Goal: Contribute content: Contribute content

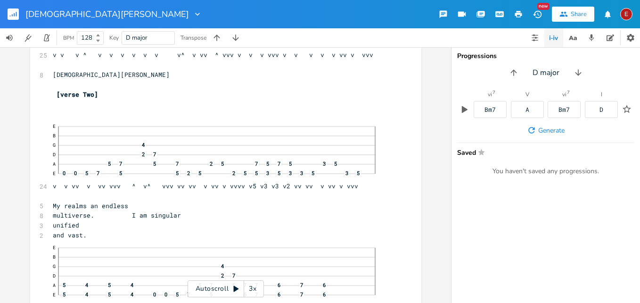
scroll to position [10, 0]
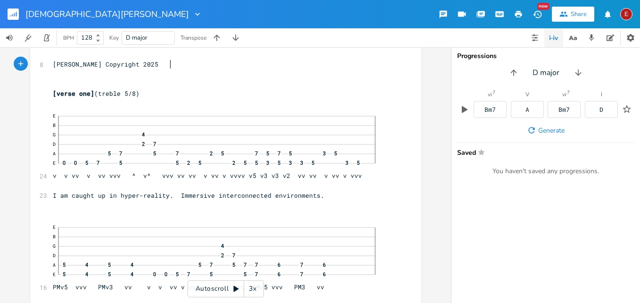
click at [445, 60] on div "xxxxxxxxxx 8 [PERSON_NAME] Copyright 2025 ​ ​ [verse one] (treble 5/8) 24 E B G…" at bounding box center [225, 174] width 451 height 255
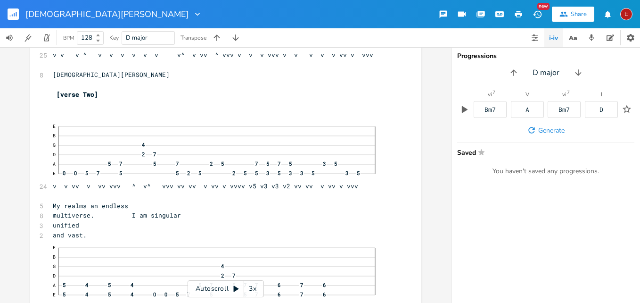
scroll to position [2375, 0]
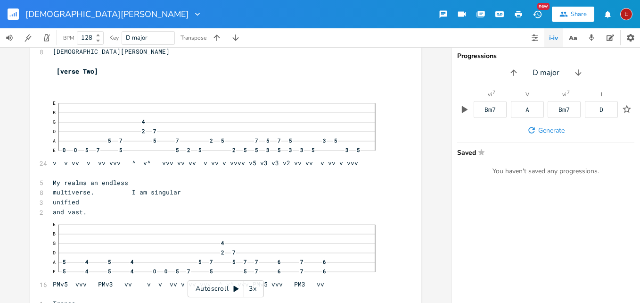
click at [238, 288] on icon at bounding box center [236, 289] width 5 height 6
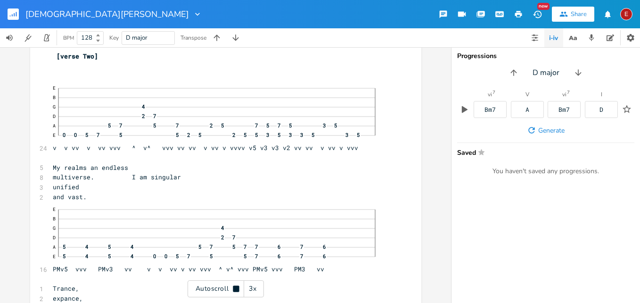
click at [238, 288] on icon at bounding box center [236, 288] width 6 height 6
click at [251, 288] on div "3x" at bounding box center [252, 288] width 17 height 17
click at [251, 288] on div "4x" at bounding box center [252, 288] width 17 height 17
click at [233, 288] on icon at bounding box center [236, 289] width 8 height 8
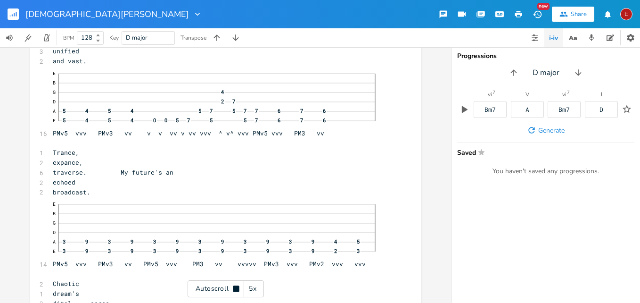
scroll to position [2528, 0]
click at [233, 288] on icon at bounding box center [236, 288] width 6 height 6
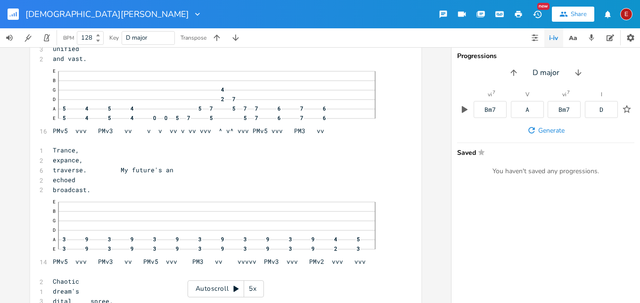
click at [233, 288] on icon at bounding box center [236, 289] width 8 height 8
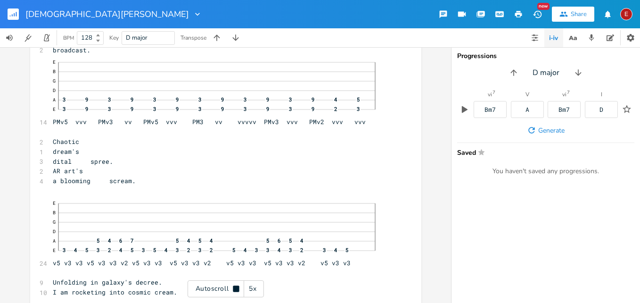
scroll to position [2670, 0]
click at [233, 288] on icon at bounding box center [236, 288] width 6 height 6
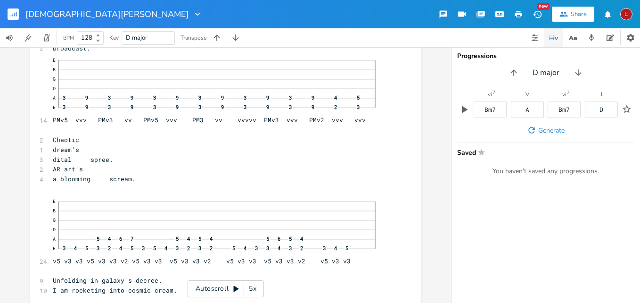
click at [233, 288] on icon at bounding box center [236, 289] width 8 height 8
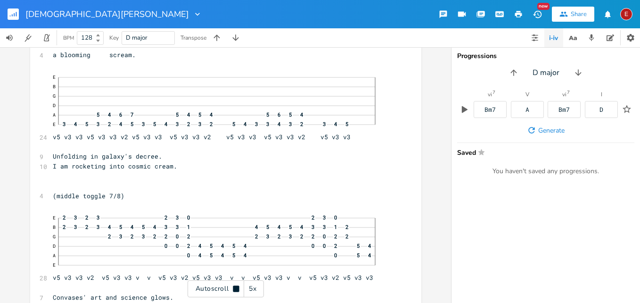
click at [233, 288] on icon at bounding box center [236, 288] width 6 height 6
click at [233, 288] on icon at bounding box center [236, 289] width 8 height 8
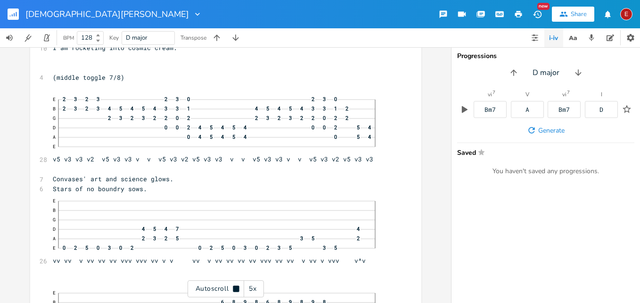
click at [233, 288] on icon at bounding box center [236, 288] width 6 height 6
click at [234, 289] on icon at bounding box center [236, 289] width 5 height 6
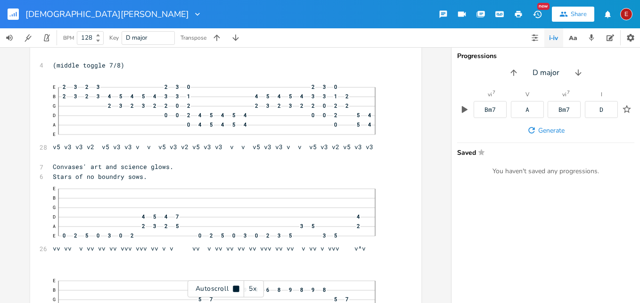
click at [234, 289] on icon at bounding box center [236, 288] width 6 height 6
click at [234, 289] on icon at bounding box center [236, 289] width 5 height 6
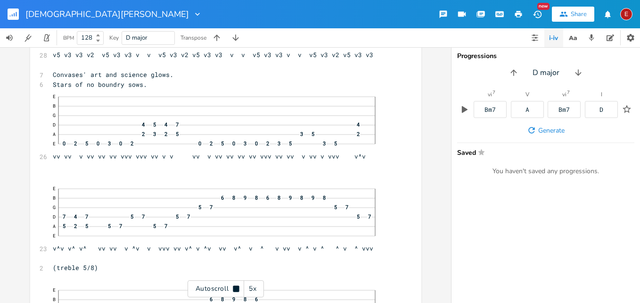
scroll to position [3019, 0]
click at [234, 289] on icon at bounding box center [236, 288] width 6 height 6
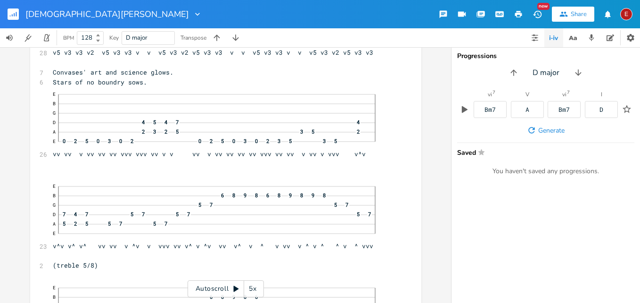
click at [234, 289] on icon at bounding box center [236, 289] width 5 height 6
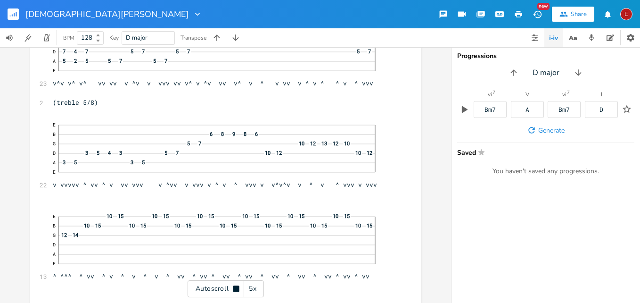
click at [234, 289] on icon at bounding box center [236, 288] width 6 height 6
click at [236, 290] on icon at bounding box center [236, 289] width 5 height 6
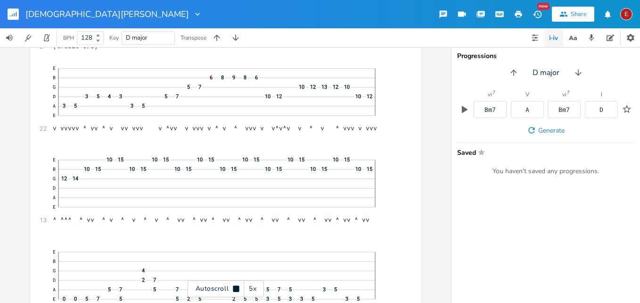
click at [236, 290] on icon at bounding box center [236, 288] width 6 height 6
click at [236, 290] on icon at bounding box center [236, 289] width 5 height 6
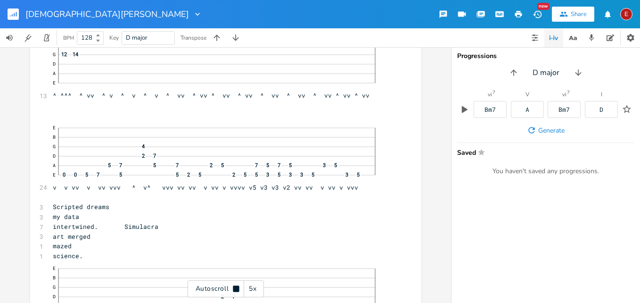
scroll to position [3363, 0]
click at [236, 290] on icon at bounding box center [236, 288] width 6 height 6
click at [79, 215] on span "my data" at bounding box center [66, 215] width 26 height 8
type textarea "'s"
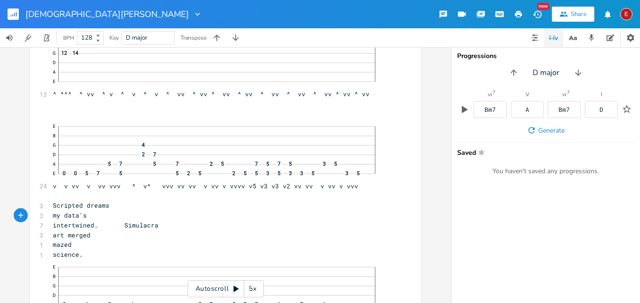
click at [232, 288] on icon at bounding box center [236, 289] width 8 height 8
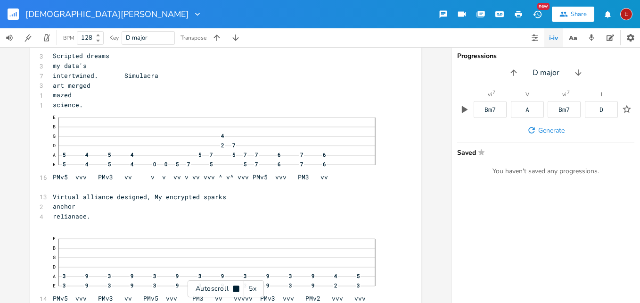
scroll to position [3514, 0]
click at [232, 288] on icon at bounding box center [236, 289] width 8 height 8
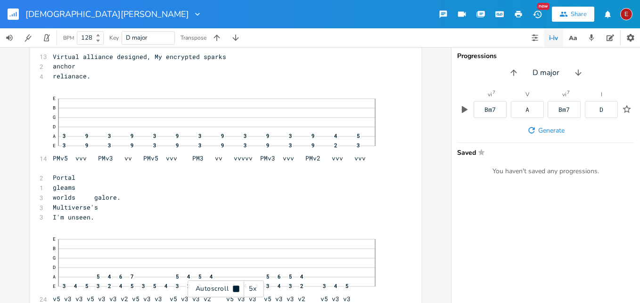
click at [232, 288] on icon at bounding box center [236, 289] width 8 height 8
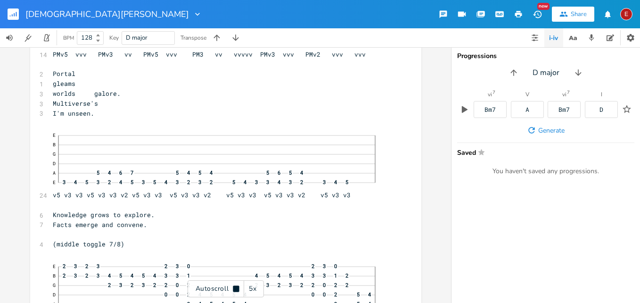
click at [232, 288] on icon at bounding box center [236, 289] width 8 height 8
click at [98, 101] on span "Multiverse's" at bounding box center [75, 102] width 45 height 8
click at [186, 105] on pre "Multiverses" at bounding box center [221, 102] width 340 height 10
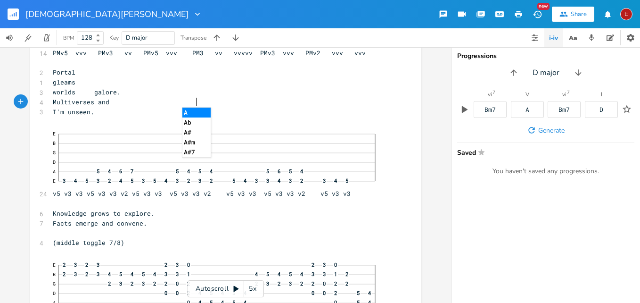
scroll to position [0, 10]
type textarea "and"
click at [237, 287] on icon at bounding box center [236, 289] width 5 height 6
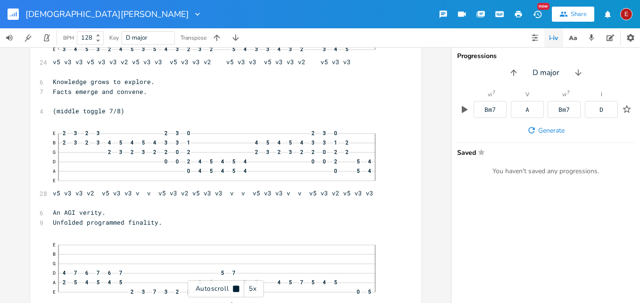
click at [237, 287] on icon at bounding box center [236, 288] width 6 height 6
click at [235, 288] on icon at bounding box center [236, 289] width 5 height 6
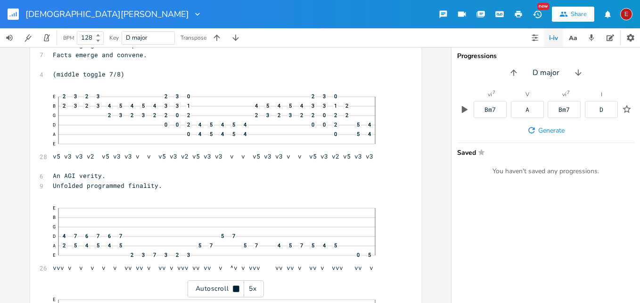
scroll to position [3929, 0]
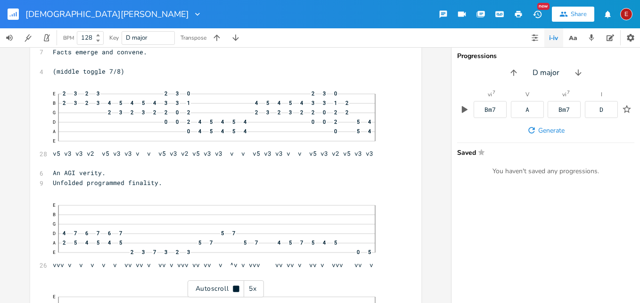
click at [235, 288] on icon at bounding box center [236, 288] width 6 height 6
click at [235, 288] on icon at bounding box center [236, 289] width 5 height 6
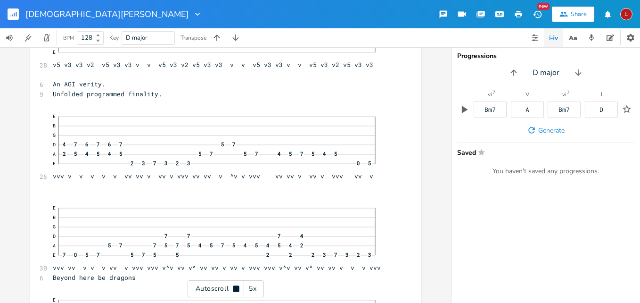
scroll to position [4020, 0]
click at [235, 288] on icon at bounding box center [236, 288] width 6 height 6
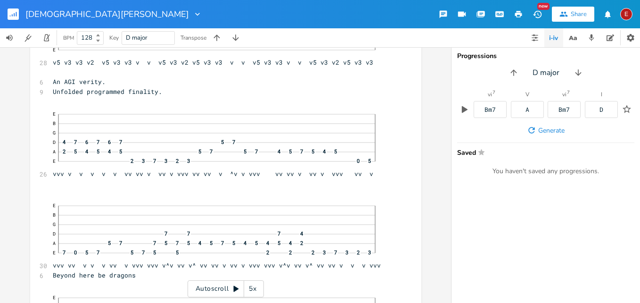
click at [235, 288] on icon at bounding box center [236, 289] width 5 height 6
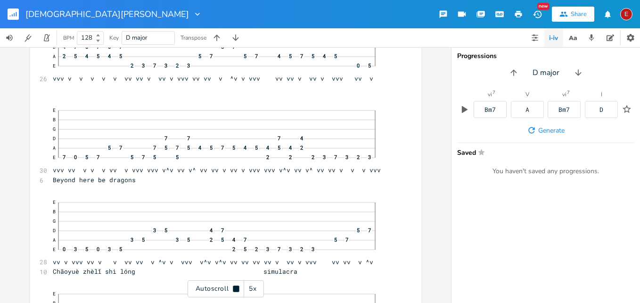
click at [235, 288] on icon at bounding box center [236, 288] width 6 height 6
click at [235, 288] on icon at bounding box center [236, 289] width 5 height 6
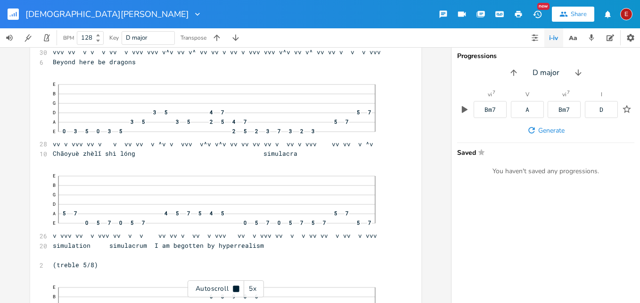
click at [235, 288] on icon at bounding box center [236, 288] width 6 height 6
click at [235, 288] on icon at bounding box center [236, 289] width 5 height 6
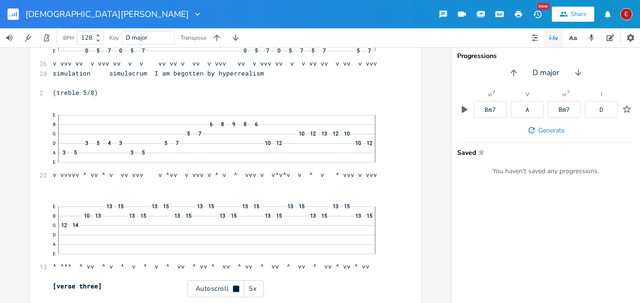
click at [235, 288] on icon at bounding box center [236, 288] width 6 height 6
click at [235, 288] on icon at bounding box center [236, 289] width 5 height 6
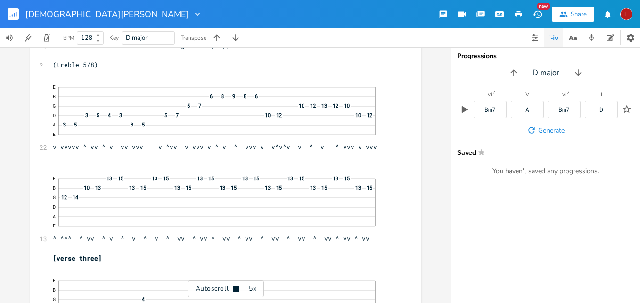
click at [235, 288] on icon at bounding box center [236, 288] width 6 height 6
click at [235, 288] on icon at bounding box center [236, 289] width 5 height 6
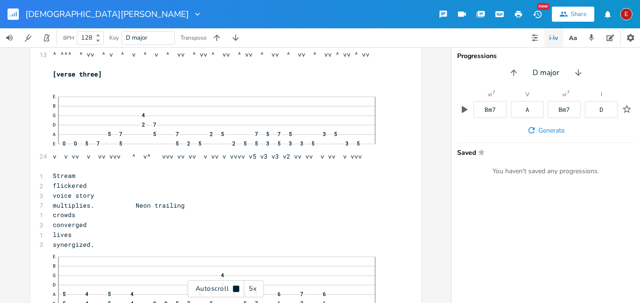
click at [235, 288] on icon at bounding box center [236, 288] width 6 height 6
click at [235, 288] on icon at bounding box center [236, 289] width 5 height 6
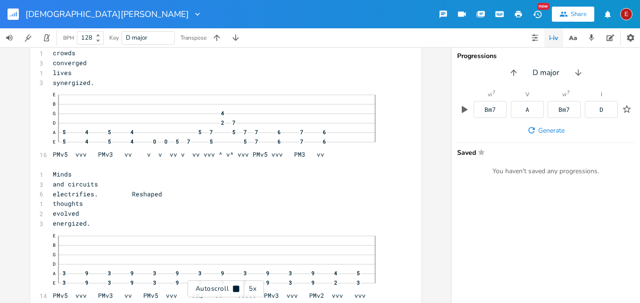
click at [235, 288] on icon at bounding box center [236, 288] width 6 height 6
click at [235, 288] on icon at bounding box center [236, 289] width 5 height 6
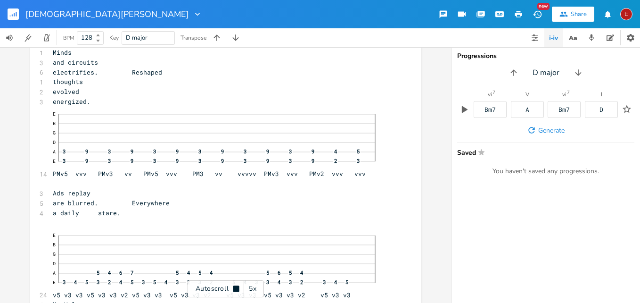
scroll to position [4903, 0]
click at [235, 288] on icon at bounding box center [236, 288] width 6 height 6
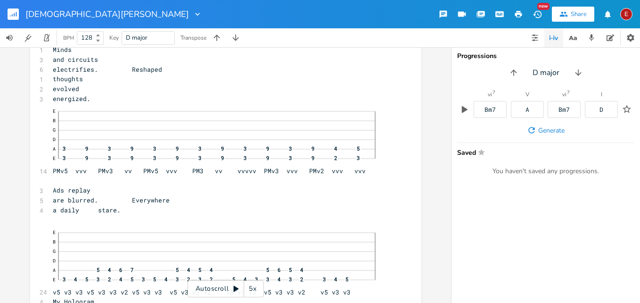
click at [235, 288] on icon at bounding box center [236, 289] width 5 height 6
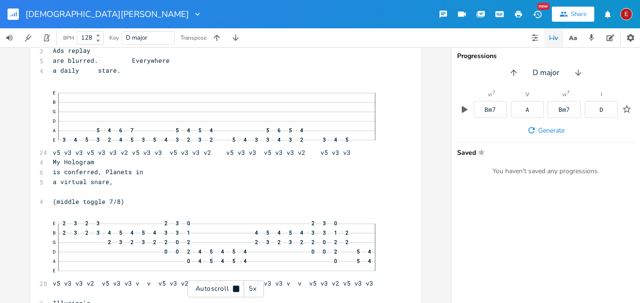
click at [235, 288] on icon at bounding box center [236, 288] width 6 height 6
click at [235, 288] on icon at bounding box center [236, 289] width 5 height 6
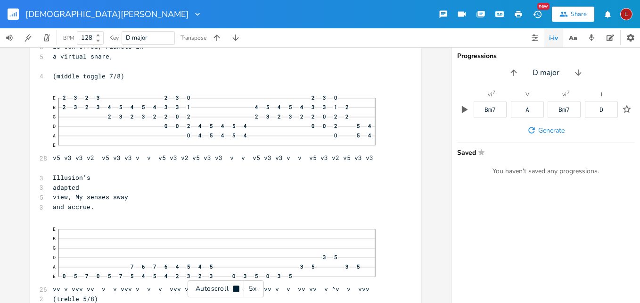
click at [235, 288] on icon at bounding box center [236, 288] width 6 height 6
click at [98, 177] on pre "Illusion's" at bounding box center [221, 177] width 340 height 10
type textarea "an"
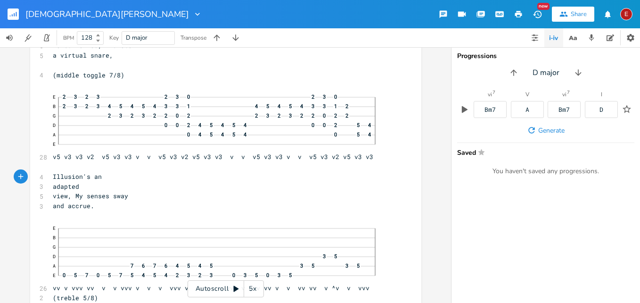
click at [235, 287] on icon at bounding box center [236, 289] width 5 height 6
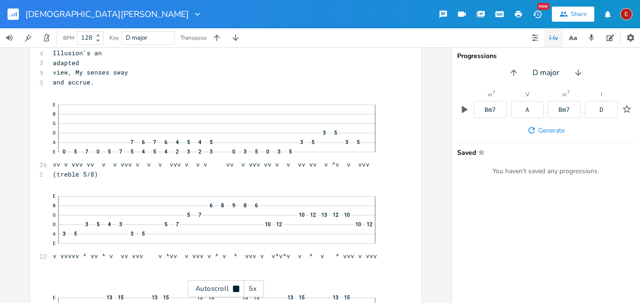
scroll to position [5294, 0]
click at [235, 287] on icon at bounding box center [236, 288] width 6 height 6
click at [235, 287] on icon at bounding box center [236, 289] width 5 height 6
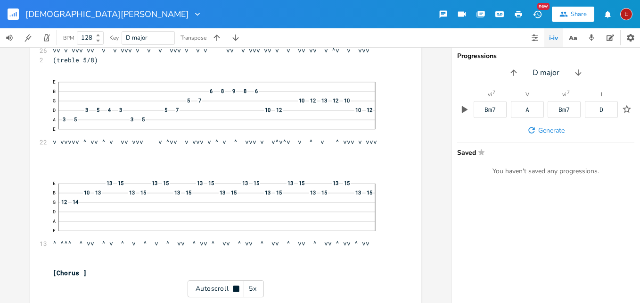
scroll to position [5408, 0]
click at [235, 287] on icon at bounding box center [236, 288] width 6 height 6
click at [235, 289] on icon at bounding box center [236, 289] width 5 height 6
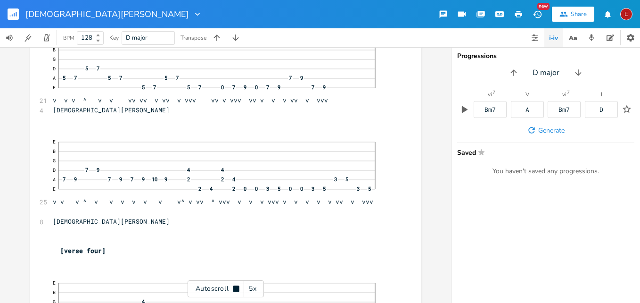
click at [235, 289] on icon at bounding box center [236, 288] width 6 height 6
